Goal: Information Seeking & Learning: Learn about a topic

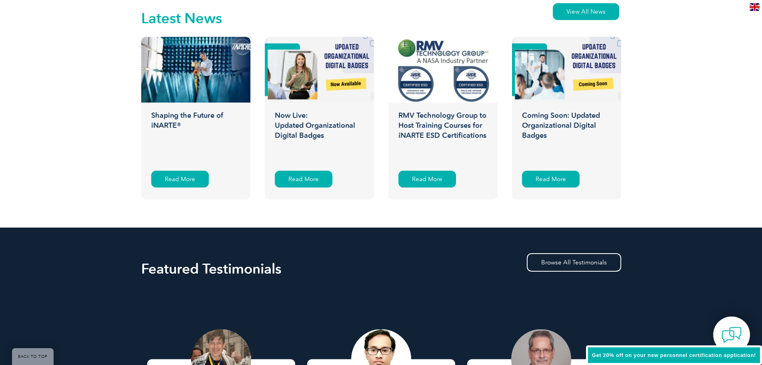
scroll to position [1361, 0]
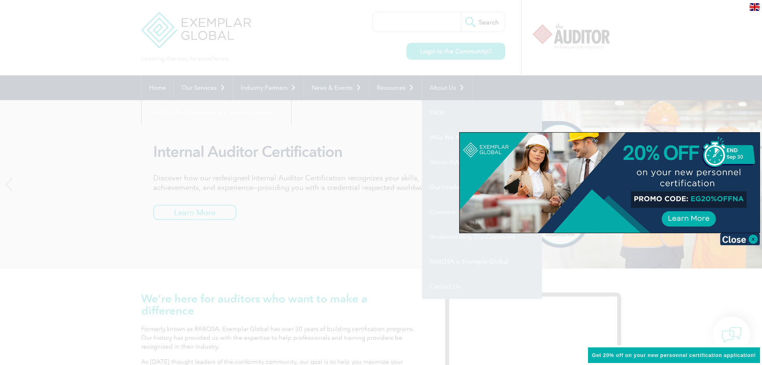
click at [5, 251] on div at bounding box center [381, 182] width 762 height 365
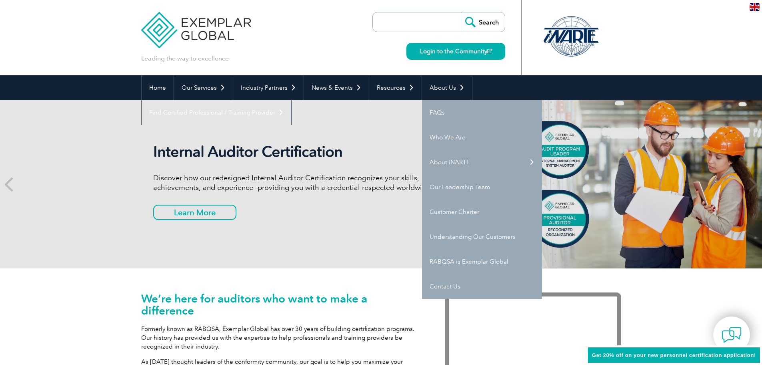
click at [75, 246] on div "Internal Auditor Certification Discover how our redesigned Internal Auditor Cer…" at bounding box center [381, 184] width 762 height 168
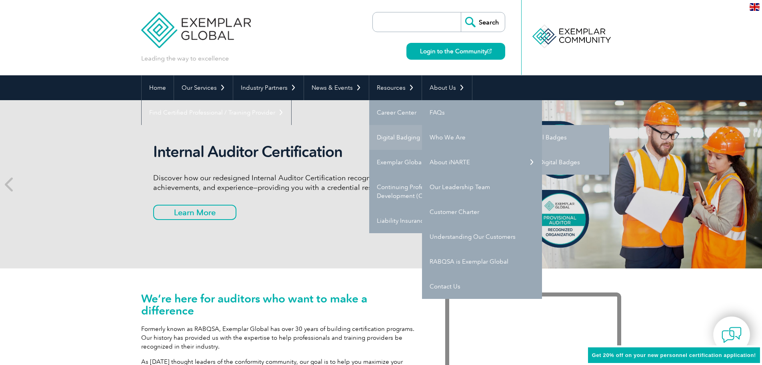
click at [389, 133] on link "Digital Badging" at bounding box center [429, 137] width 120 height 25
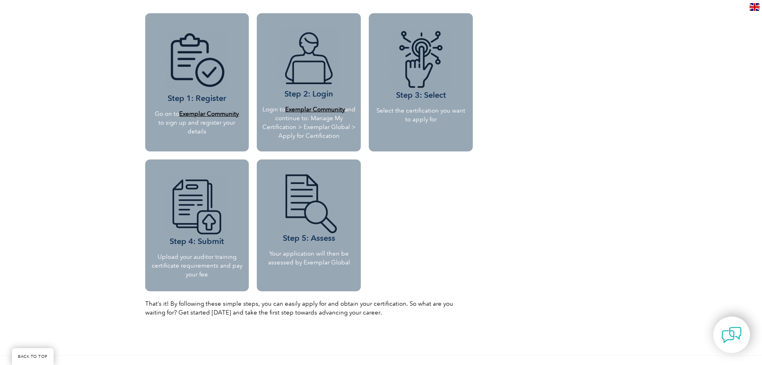
scroll to position [720, 0]
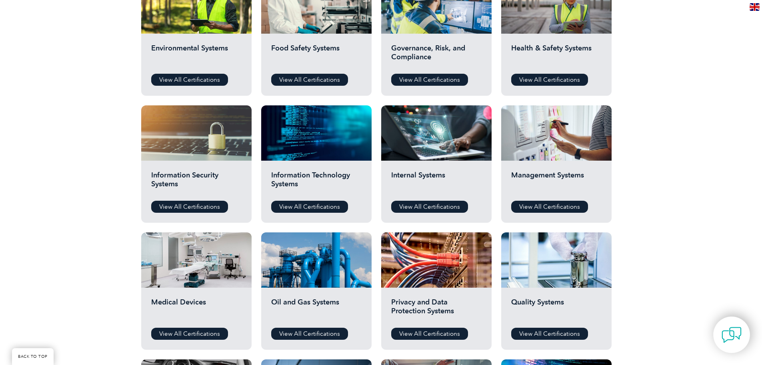
scroll to position [320, 0]
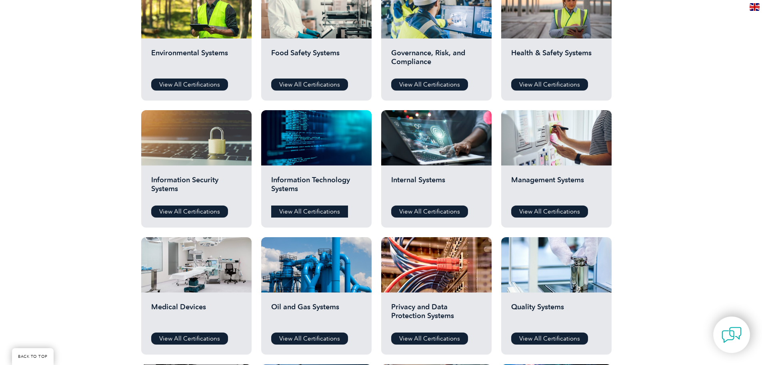
click at [319, 214] on link "View All Certifications" at bounding box center [309, 211] width 77 height 12
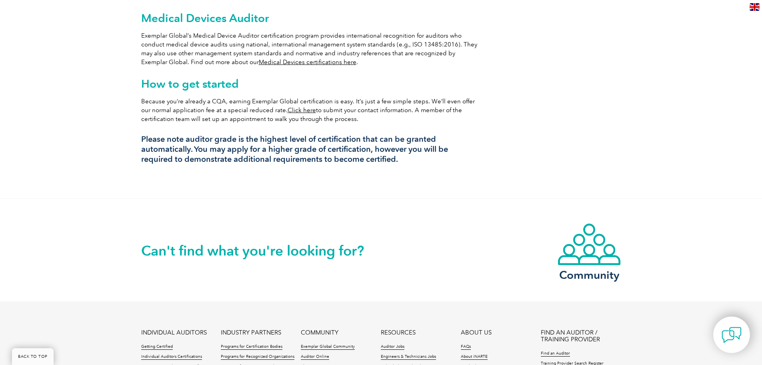
scroll to position [760, 0]
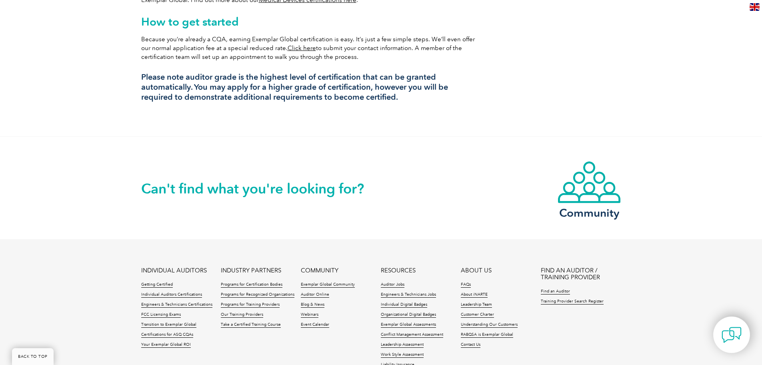
click at [290, 44] on link "Click here" at bounding box center [302, 47] width 28 height 7
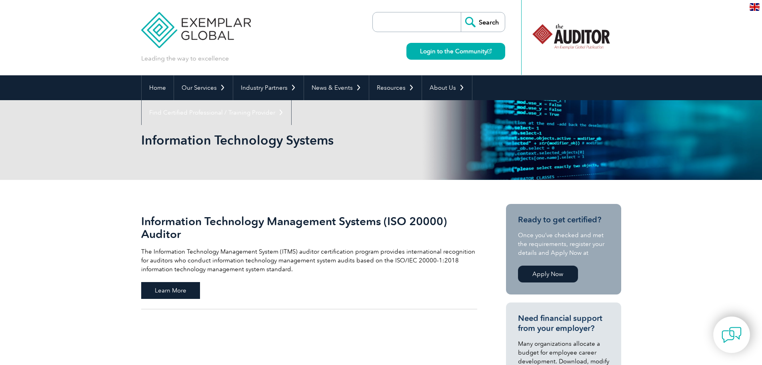
click at [181, 296] on span "Learn More" at bounding box center [170, 290] width 59 height 17
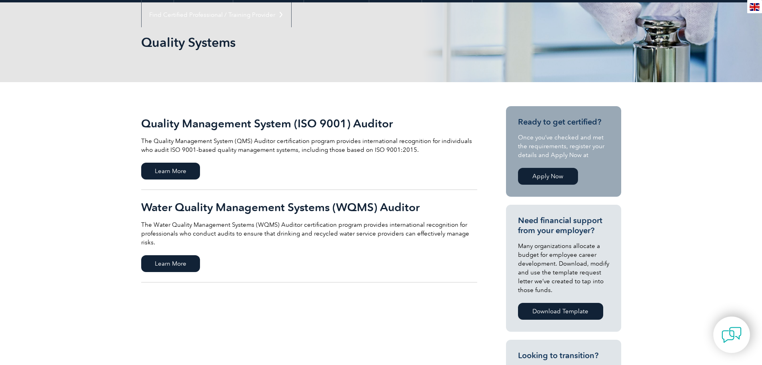
scroll to position [200, 0]
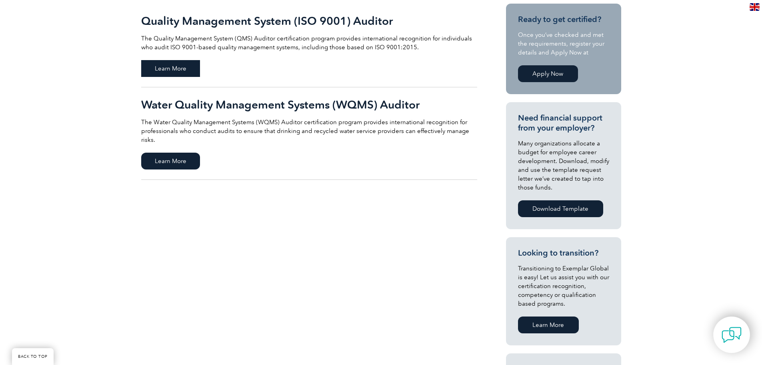
click at [177, 69] on span "Learn More" at bounding box center [170, 68] width 59 height 17
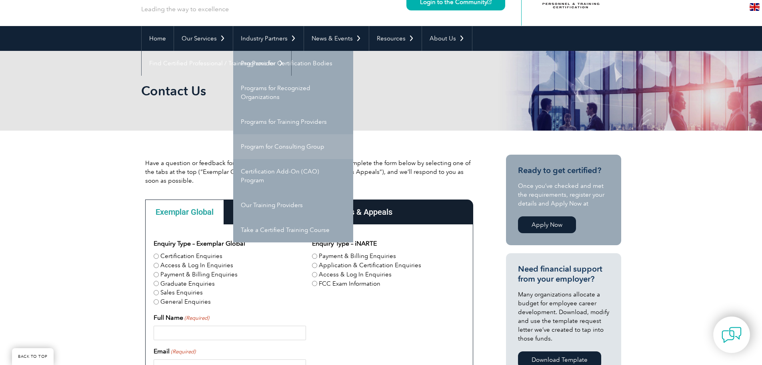
scroll to position [120, 0]
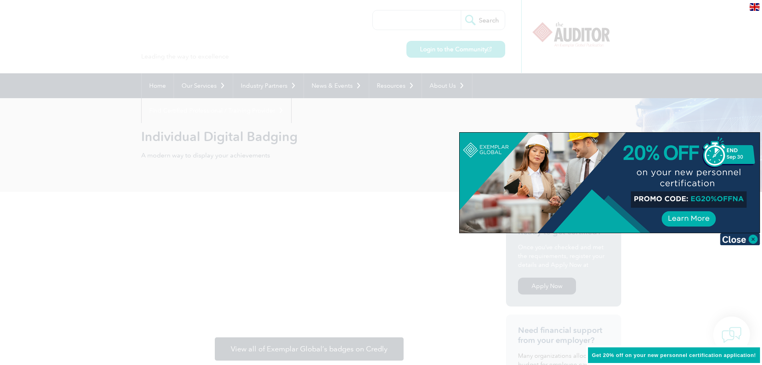
scroll to position [40, 0]
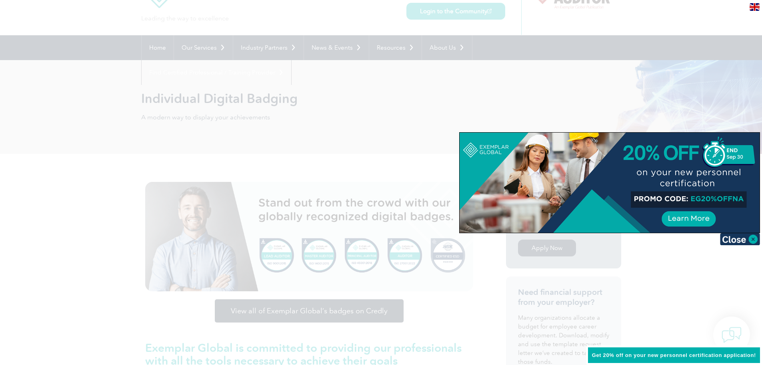
click at [111, 100] on div at bounding box center [381, 182] width 762 height 365
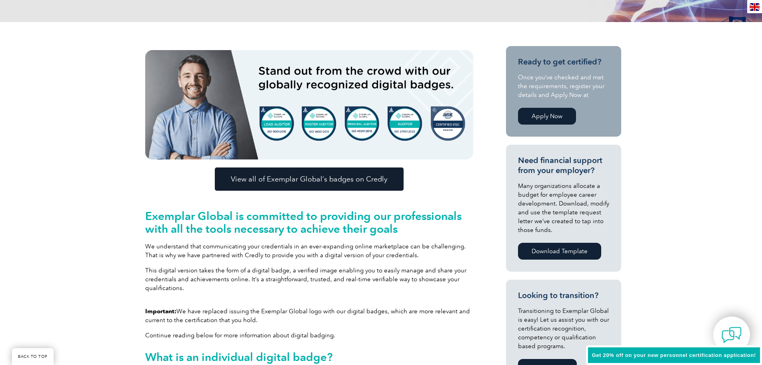
scroll to position [200, 0]
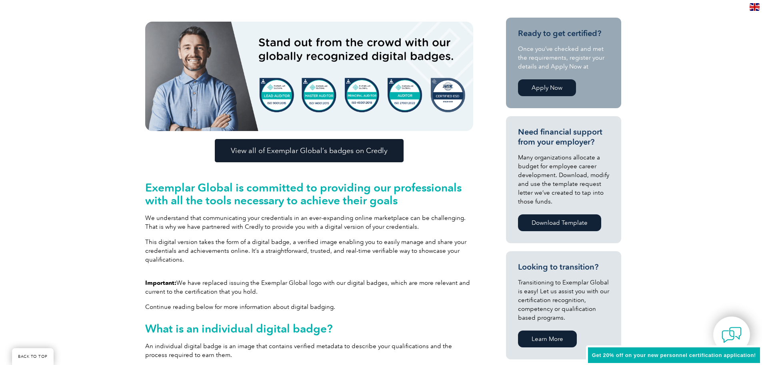
click at [381, 151] on span "View all of Exemplar Global’s badges on Credly" at bounding box center [309, 150] width 157 height 7
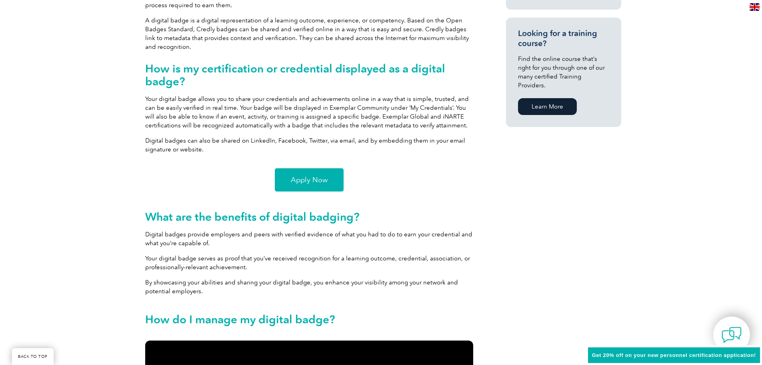
scroll to position [680, 0]
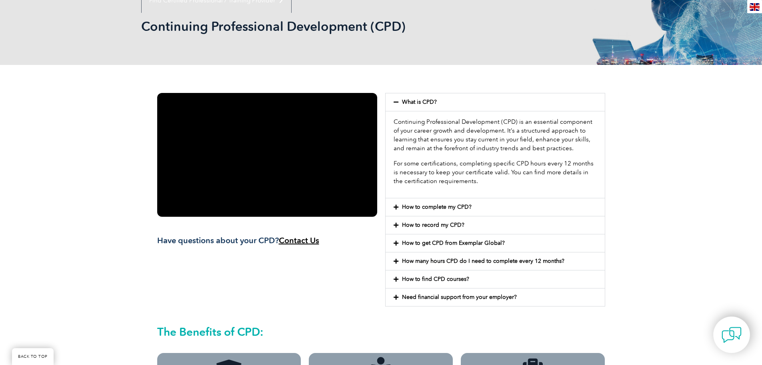
scroll to position [120, 0]
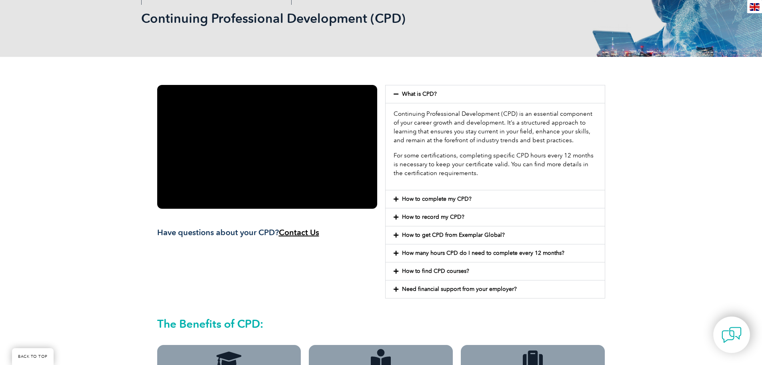
click at [439, 202] on div "How to complete my CPD?" at bounding box center [495, 199] width 219 height 18
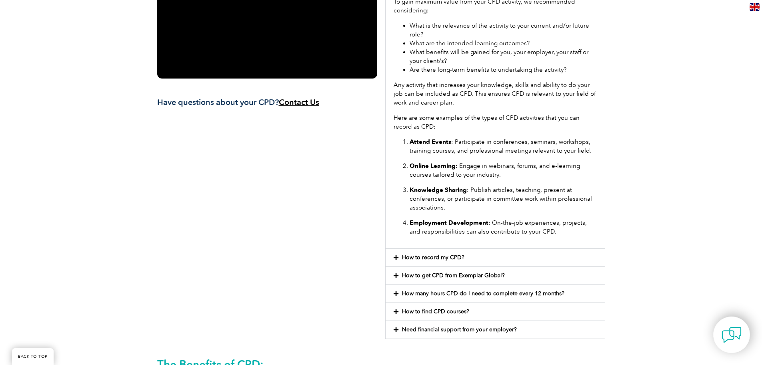
scroll to position [40, 0]
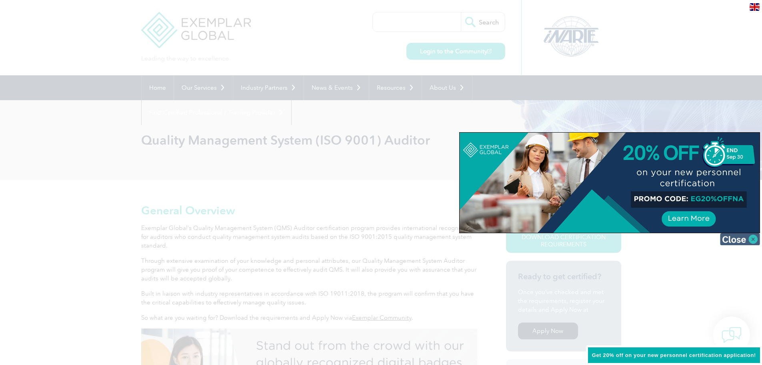
click at [739, 241] on img at bounding box center [740, 239] width 40 height 12
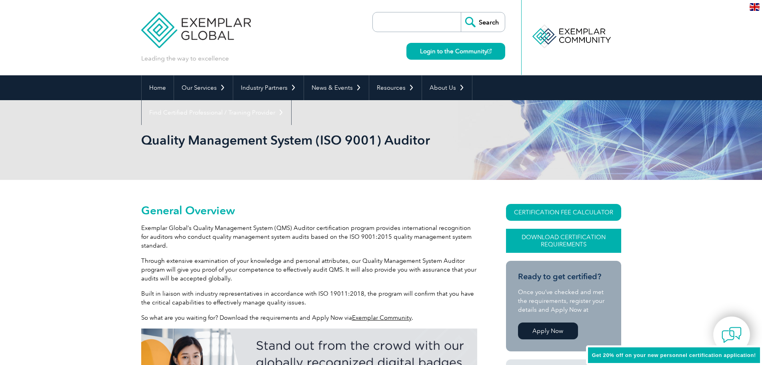
click at [564, 239] on link "Download Certification Requirements" at bounding box center [563, 241] width 115 height 24
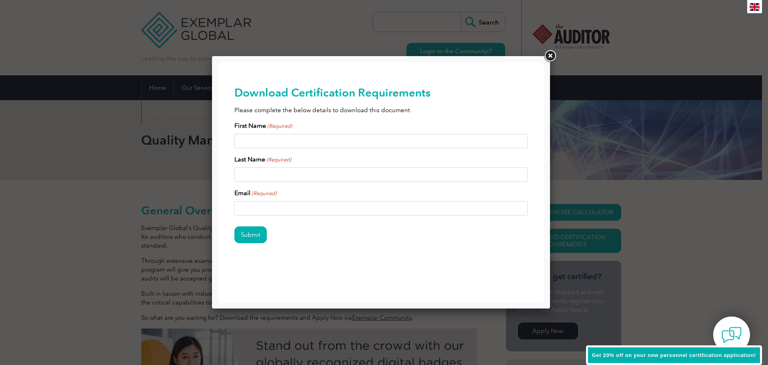
click at [548, 55] on link at bounding box center [550, 56] width 14 height 14
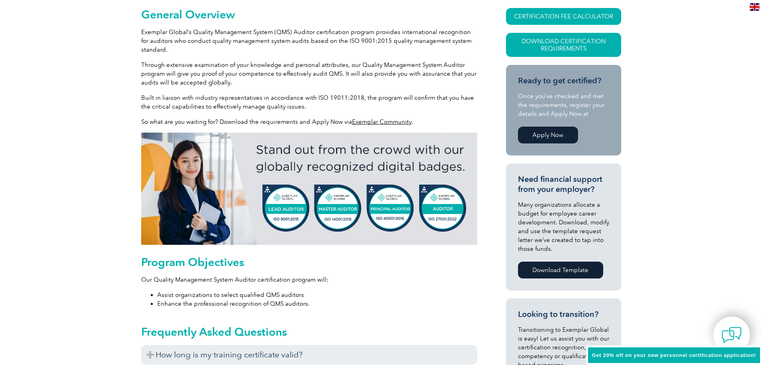
scroll to position [200, 0]
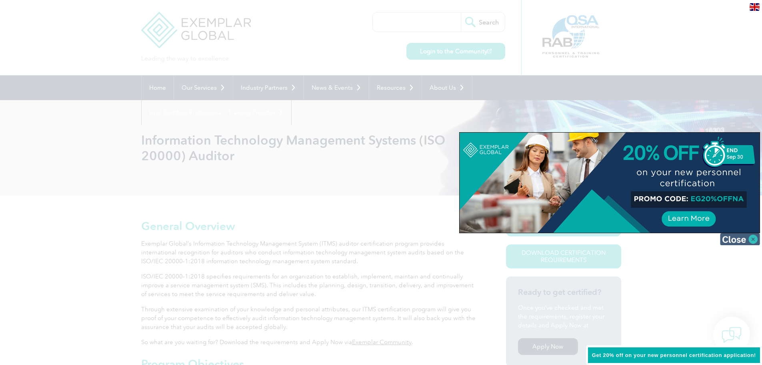
click at [751, 240] on img at bounding box center [740, 239] width 40 height 12
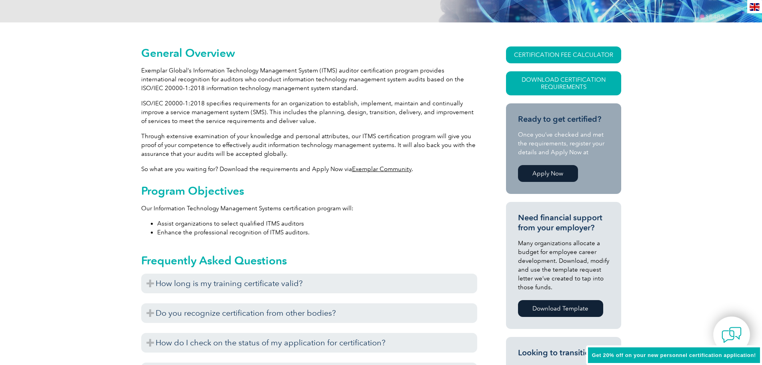
scroll to position [240, 0]
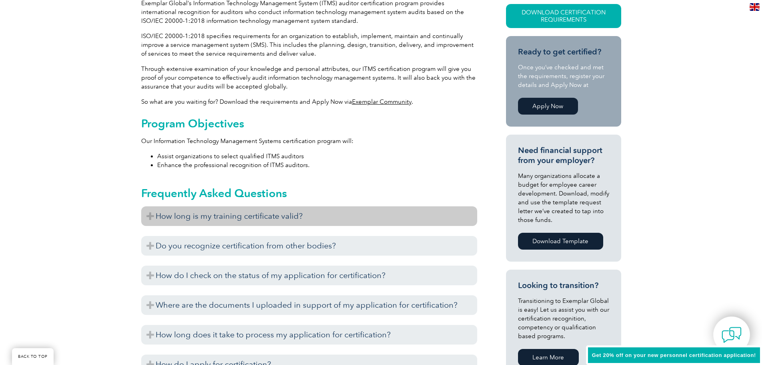
click at [209, 217] on h3 "How long is my training certificate valid?" at bounding box center [309, 216] width 336 height 20
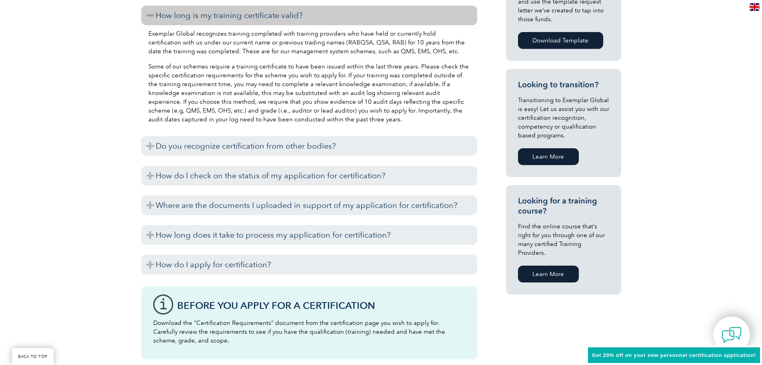
scroll to position [440, 0]
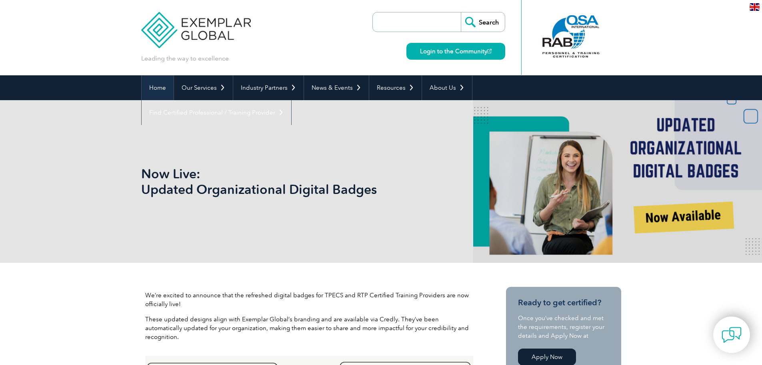
click at [163, 89] on link "Home" at bounding box center [158, 87] width 32 height 25
click at [446, 49] on link "Login to the Community" at bounding box center [456, 51] width 99 height 17
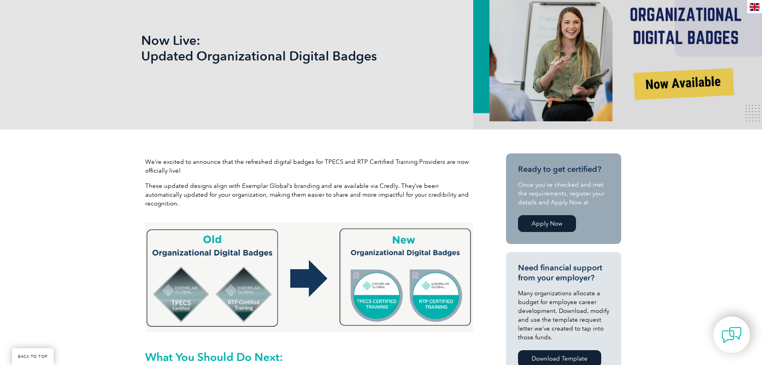
scroll to position [240, 0]
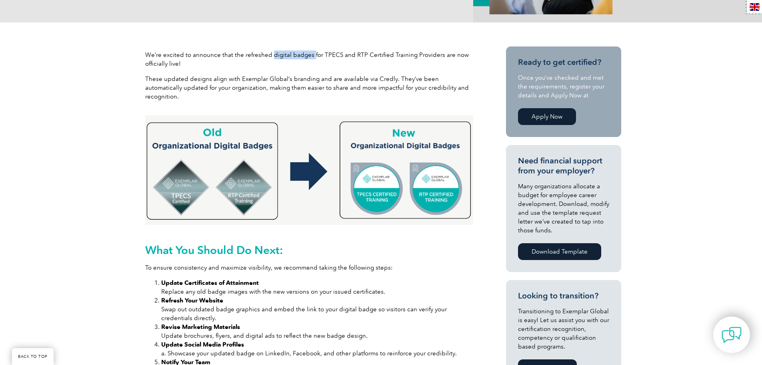
drag, startPoint x: 272, startPoint y: 55, endPoint x: 311, endPoint y: 54, distance: 38.4
click at [311, 54] on p "We’re excited to announce that the refreshed digital badges for TPECS and RTP C…" at bounding box center [309, 59] width 328 height 18
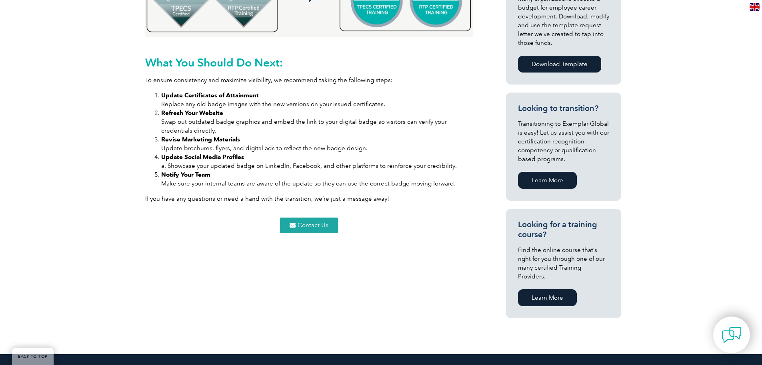
scroll to position [320, 0]
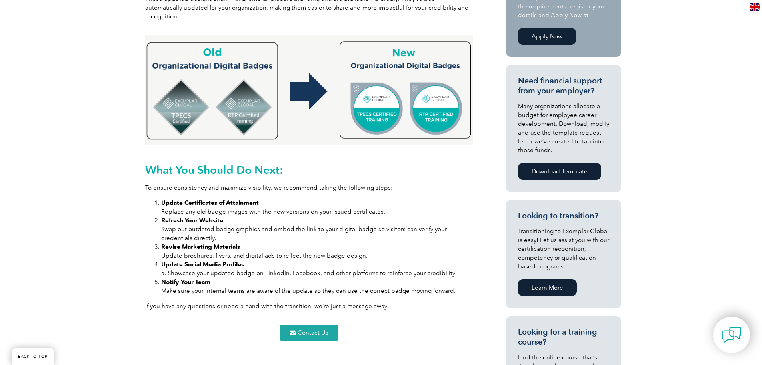
click at [384, 82] on img at bounding box center [309, 89] width 328 height 109
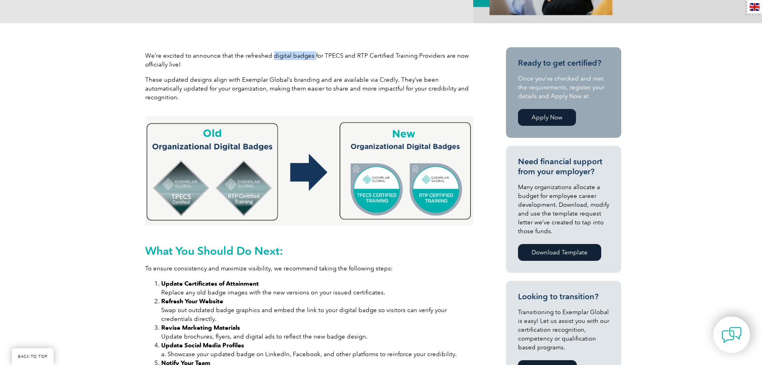
scroll to position [160, 0]
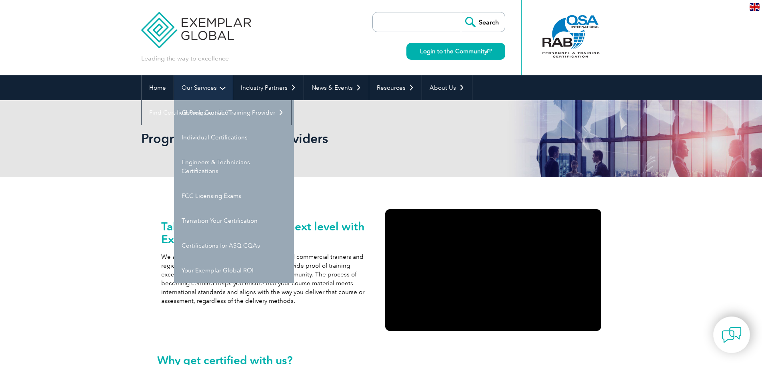
click at [199, 90] on link "Our Services" at bounding box center [203, 87] width 59 height 25
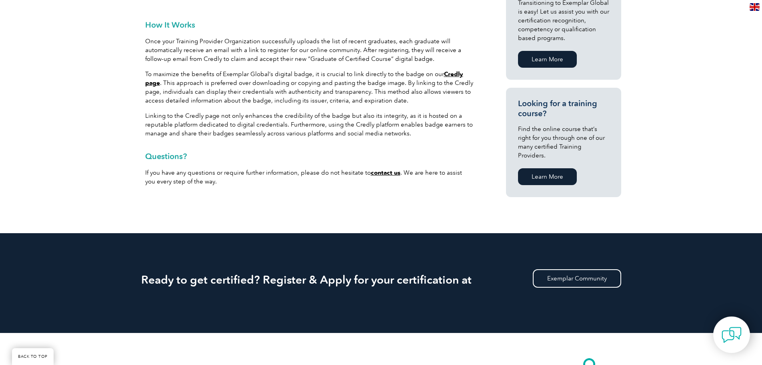
scroll to position [773, 0]
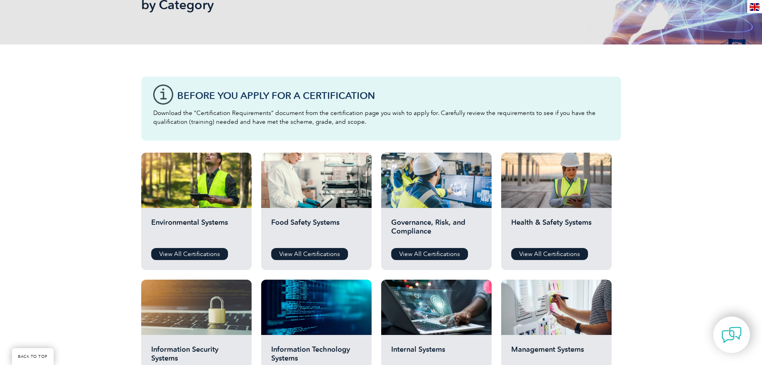
scroll to position [160, 0]
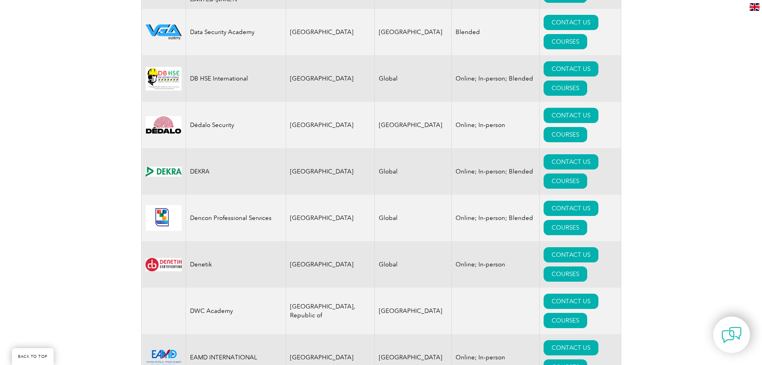
scroll to position [3442, 0]
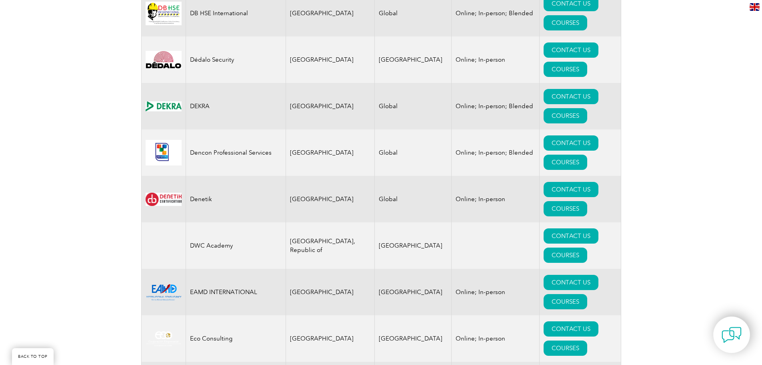
drag, startPoint x: 317, startPoint y: 147, endPoint x: 189, endPoint y: 146, distance: 128.5
drag, startPoint x: 265, startPoint y: 172, endPoint x: 189, endPoint y: 172, distance: 75.6
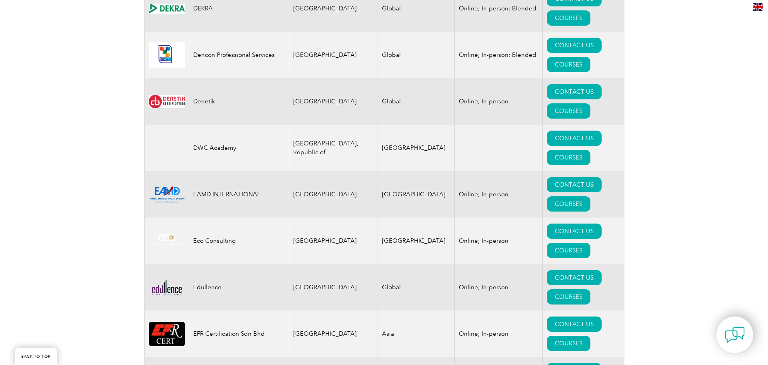
scroll to position [3522, 0]
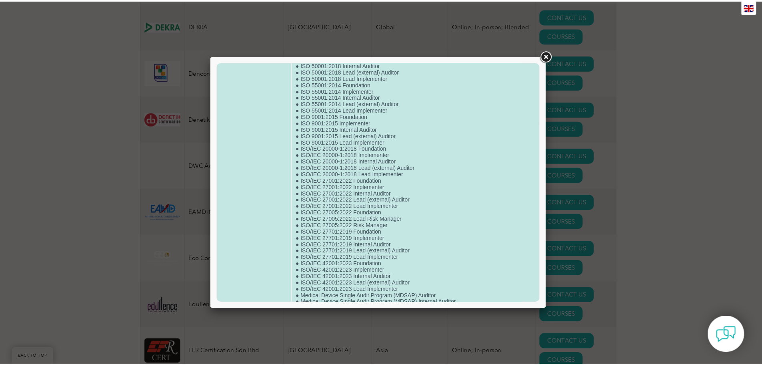
scroll to position [509, 0]
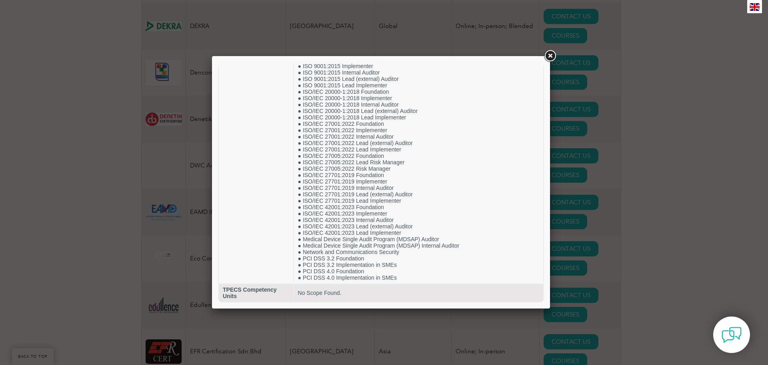
click at [41, 253] on div at bounding box center [384, 182] width 768 height 365
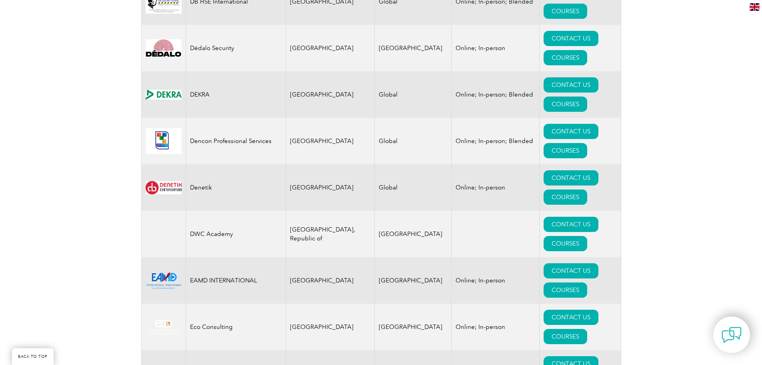
scroll to position [3442, 0]
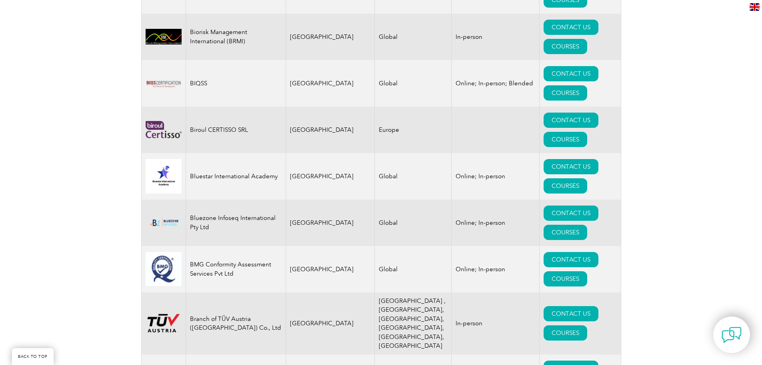
scroll to position [1561, 0]
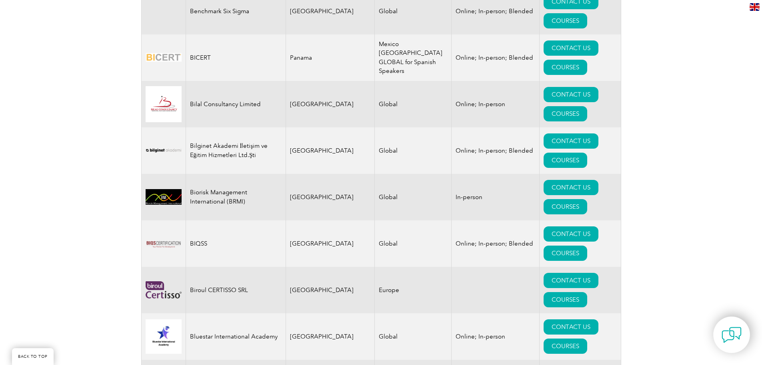
drag, startPoint x: 496, startPoint y: 286, endPoint x: 419, endPoint y: 286, distance: 76.8
copy td "Online; In-person; Blended"
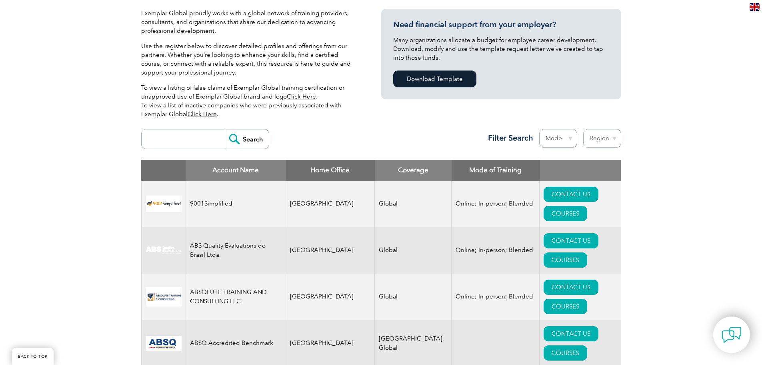
scroll to position [240, 0]
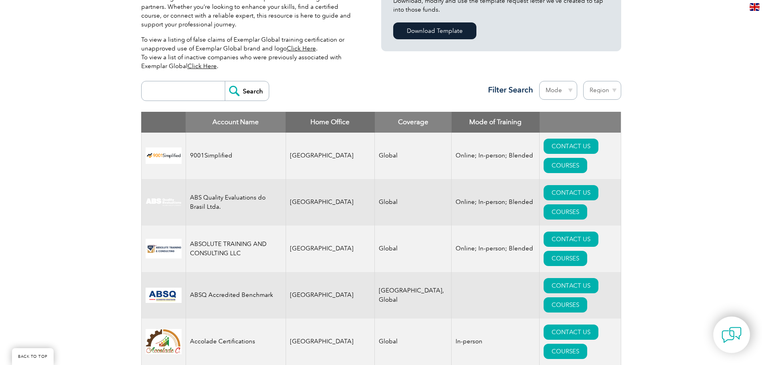
click at [482, 125] on th "Mode of Training" at bounding box center [496, 122] width 88 height 21
